Goal: Information Seeking & Learning: Learn about a topic

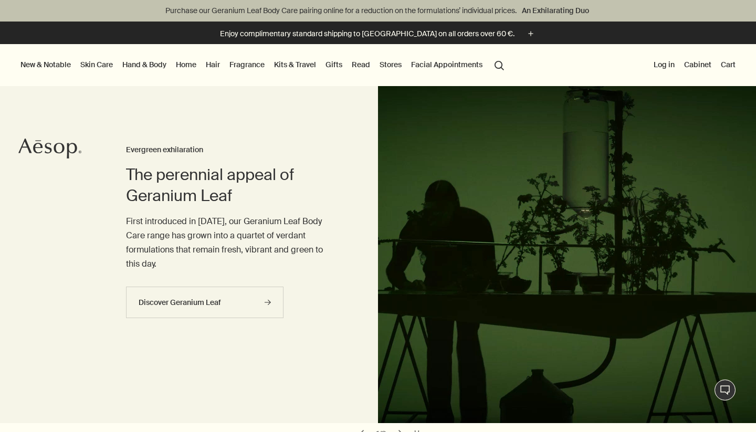
click at [67, 65] on button "New & Notable" at bounding box center [45, 65] width 55 height 14
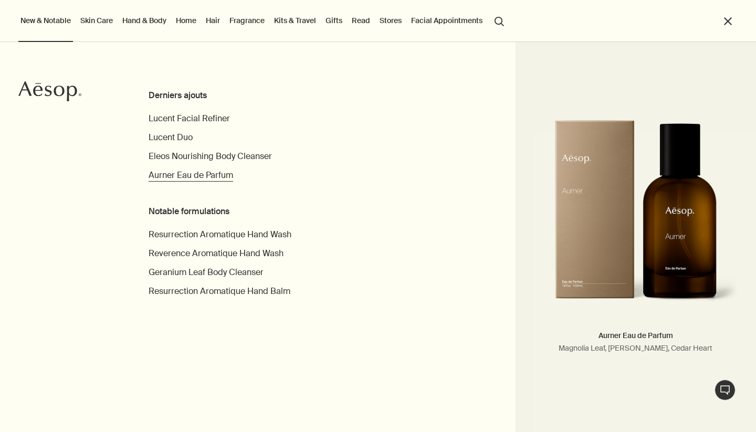
click at [179, 174] on span "Aurner Eau de Parfum" at bounding box center [191, 175] width 85 height 11
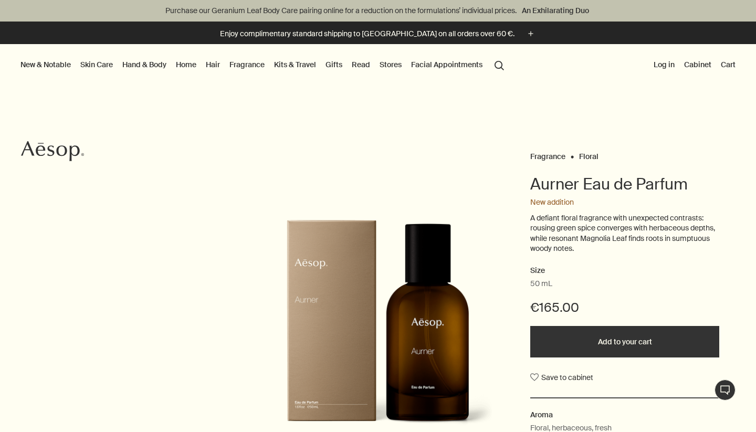
click at [427, 62] on link "Facial Appointments" at bounding box center [447, 65] width 76 height 14
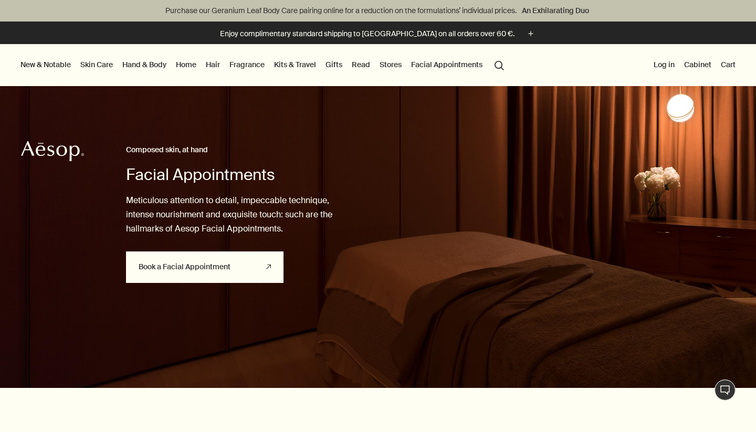
click at [241, 277] on link "Book a Facial Appointment rightUpArrow" at bounding box center [205, 268] width 158 height 32
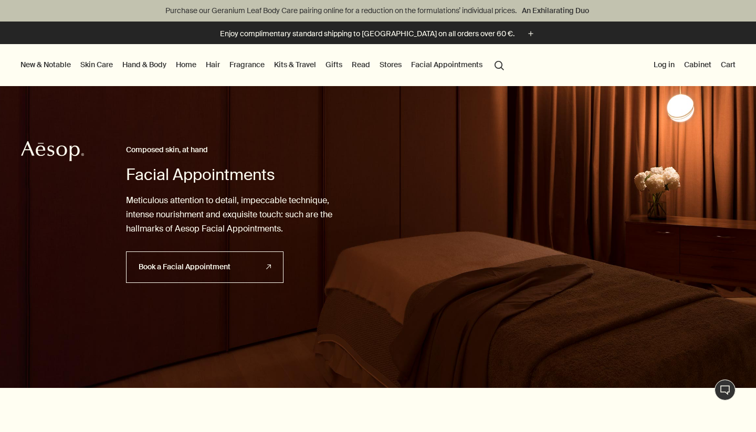
click at [183, 66] on link "Home" at bounding box center [186, 65] width 25 height 14
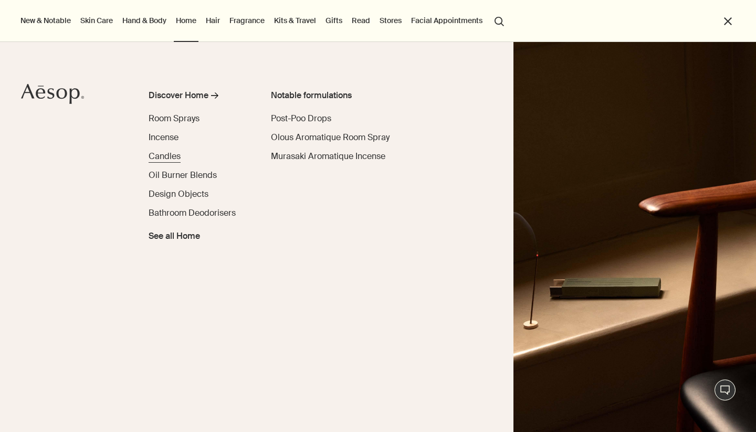
click at [176, 157] on span "Candles" at bounding box center [165, 156] width 32 height 11
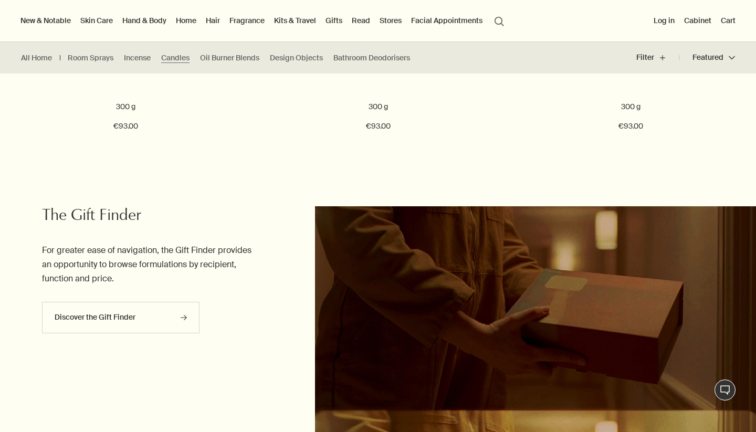
scroll to position [303, 0]
